Goal: Task Accomplishment & Management: Complete application form

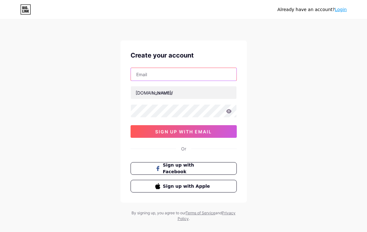
click at [193, 79] on input "text" at bounding box center [184, 74] width 106 height 13
type input "a"
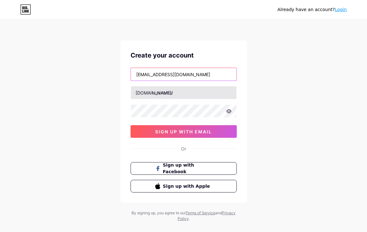
type input "[EMAIL_ADDRESS][DOMAIN_NAME]"
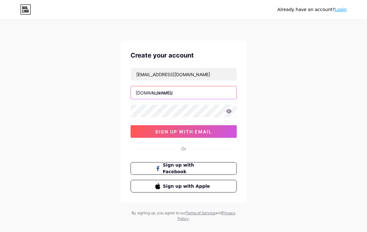
click at [184, 92] on input "text" at bounding box center [184, 92] width 106 height 13
type input "a"
type input "s"
type input "a"
type input "s"
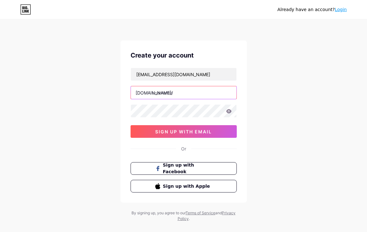
type input "a"
type input "askmodelagency"
click at [179, 167] on span "Sign up with Facebook" at bounding box center [187, 169] width 50 height 14
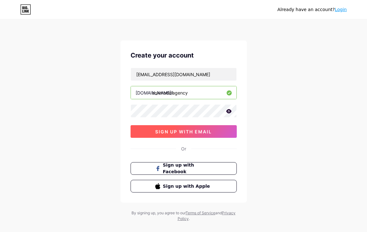
click at [188, 131] on span "sign up with email" at bounding box center [183, 131] width 57 height 5
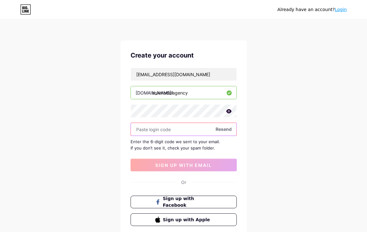
click at [197, 131] on input "text" at bounding box center [184, 129] width 106 height 13
click at [219, 129] on span "Resend" at bounding box center [223, 129] width 16 height 7
